Goal: Information Seeking & Learning: Find specific fact

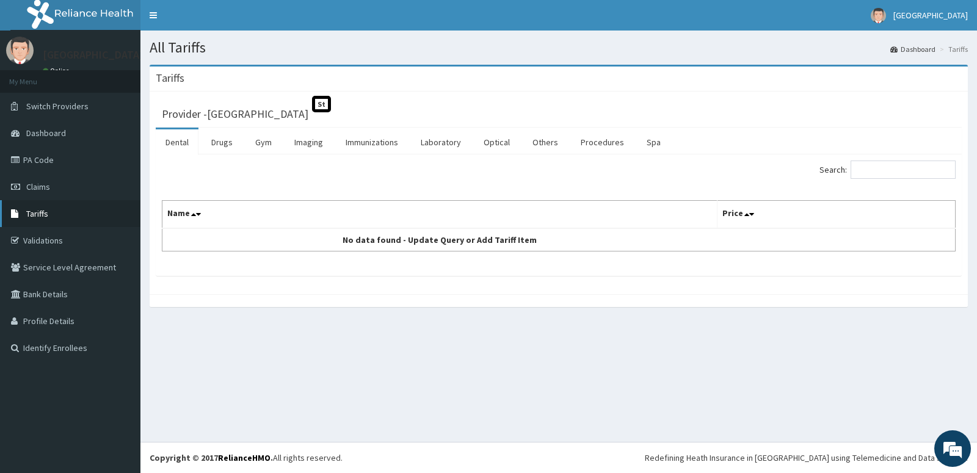
click at [37, 217] on span "Tariffs" at bounding box center [37, 213] width 22 height 11
click at [448, 139] on link "Laboratory" at bounding box center [441, 142] width 60 height 26
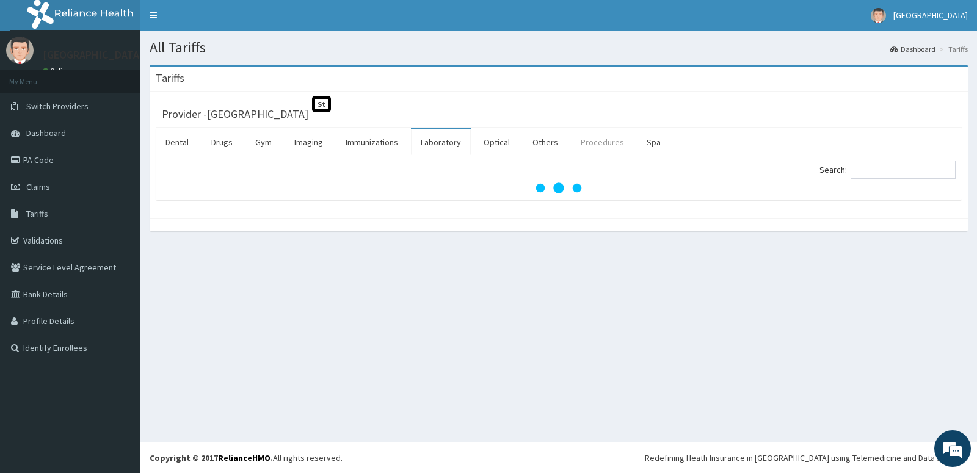
click at [599, 142] on link "Procedures" at bounding box center [602, 142] width 63 height 26
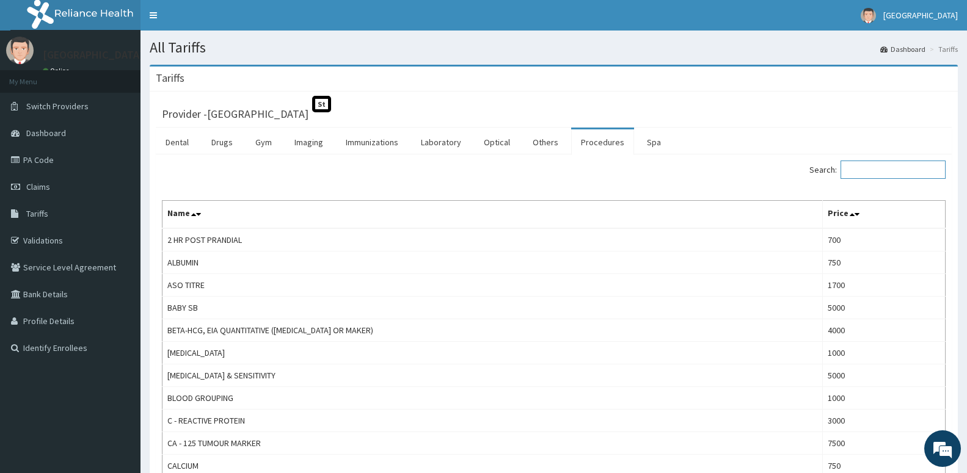
click at [853, 169] on input "Search:" at bounding box center [892, 170] width 105 height 18
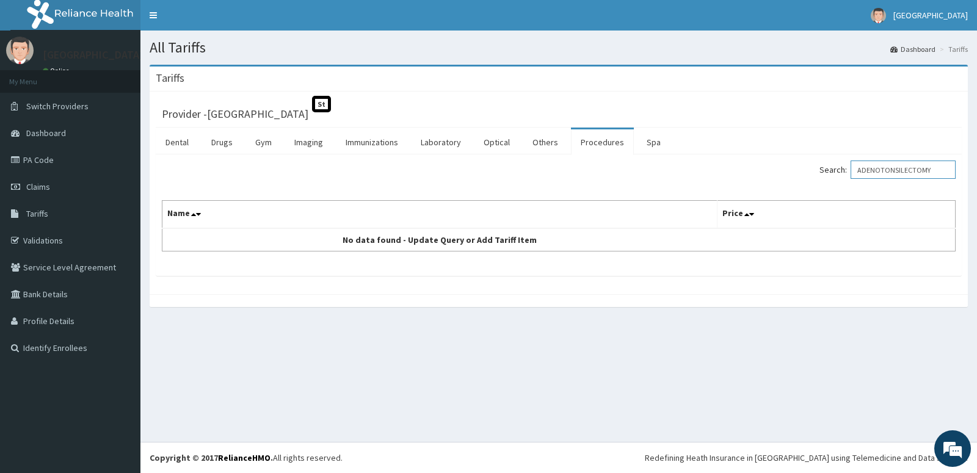
type input "ADENOTONSILECTOMY"
click at [846, 171] on label "Search: ADENOTONSILECTOMY" at bounding box center [888, 170] width 136 height 18
click at [851, 171] on input "ADENOTONSILECTOMY" at bounding box center [903, 170] width 105 height 18
click at [854, 185] on div "Search: ADENOTONSILECTOMY Name Price No data found - Update Query or Add Tariff…" at bounding box center [559, 206] width 794 height 91
